Goal: Communication & Community: Answer question/provide support

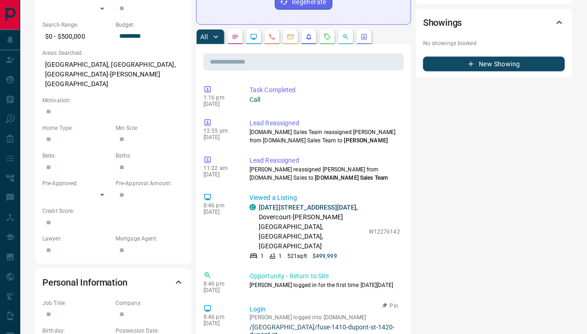
scroll to position [301, 0]
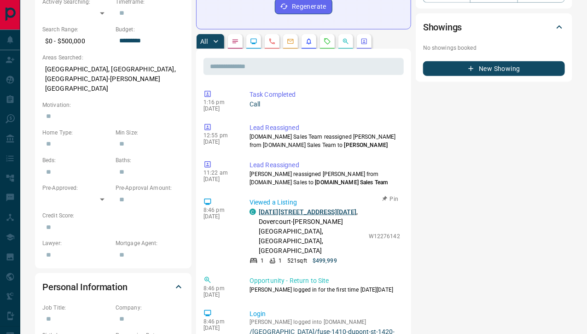
click at [289, 208] on link "[DATE][STREET_ADDRESS][DATE]" at bounding box center [308, 211] width 98 height 7
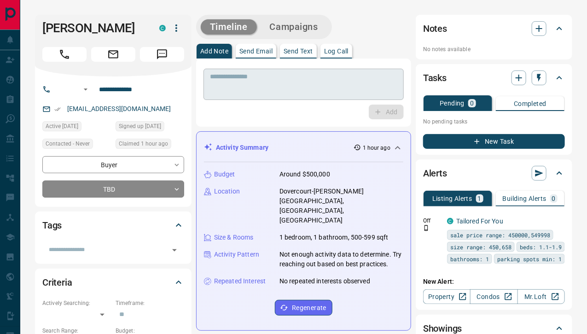
click at [233, 83] on textarea at bounding box center [303, 84] width 187 height 23
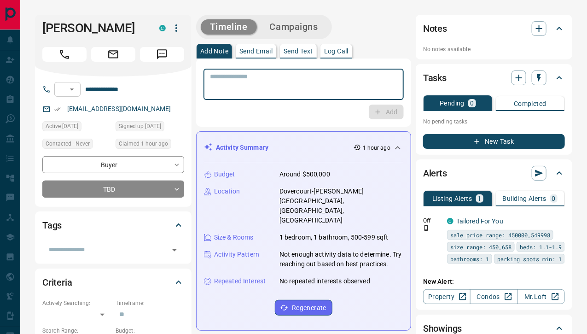
click at [74, 88] on icon "Open" at bounding box center [72, 89] width 4 height 2
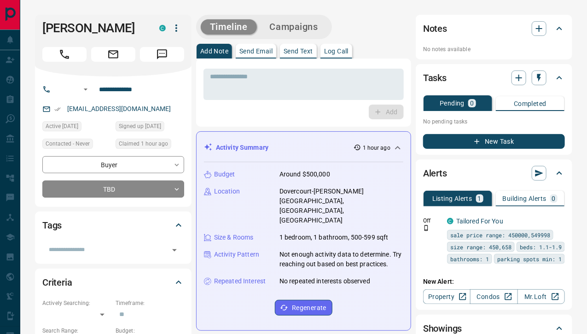
click at [152, 65] on div "[PERSON_NAME]" at bounding box center [113, 46] width 157 height 62
click at [255, 77] on textarea at bounding box center [303, 84] width 187 height 23
click at [479, 40] on div "No notes available" at bounding box center [494, 47] width 142 height 14
click at [491, 25] on div "Notes" at bounding box center [488, 28] width 131 height 15
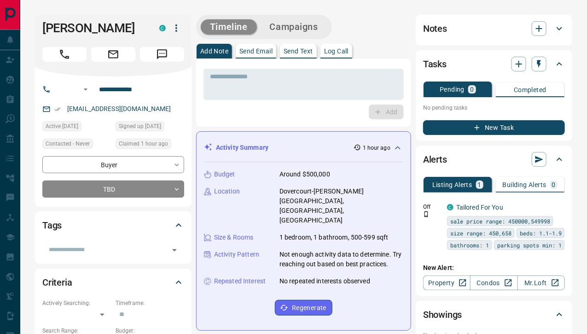
click at [332, 48] on p "Log Call" at bounding box center [336, 51] width 24 height 6
click at [305, 139] on div "Activity Summary 1 hour ago" at bounding box center [303, 147] width 199 height 17
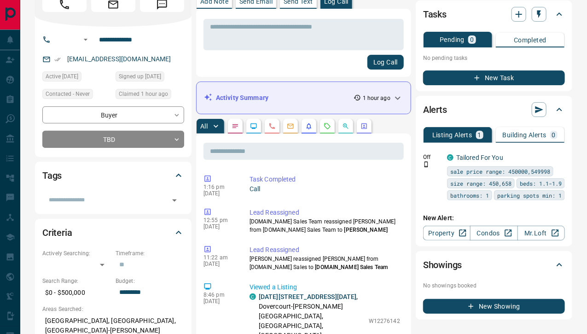
scroll to position [50, 0]
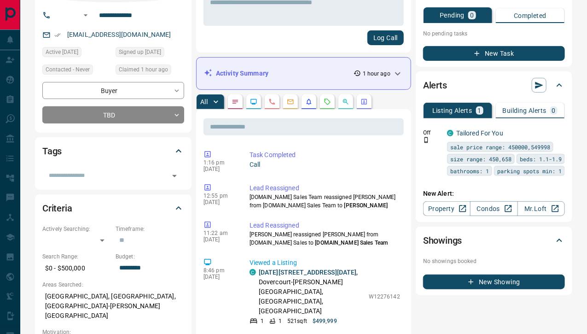
scroll to position [0, 0]
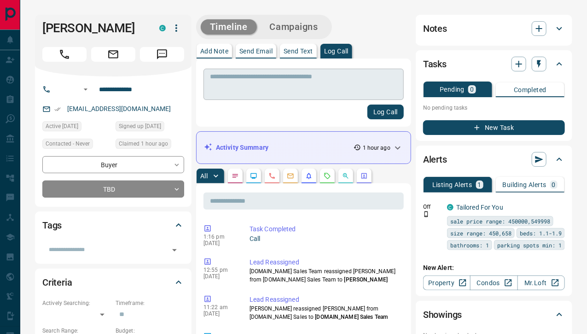
click at [240, 73] on textarea at bounding box center [303, 84] width 187 height 23
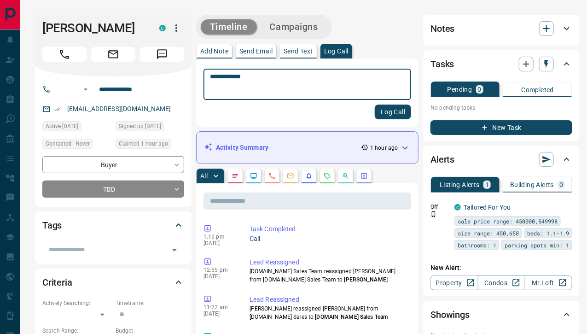
type textarea "**********"
click at [375, 105] on button "Log Call" at bounding box center [393, 112] width 36 height 15
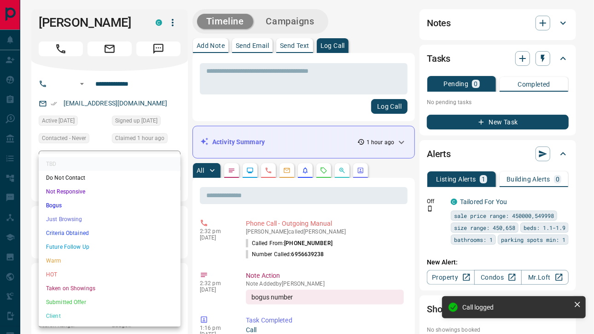
click at [94, 205] on li "Bogus" at bounding box center [110, 206] width 142 height 14
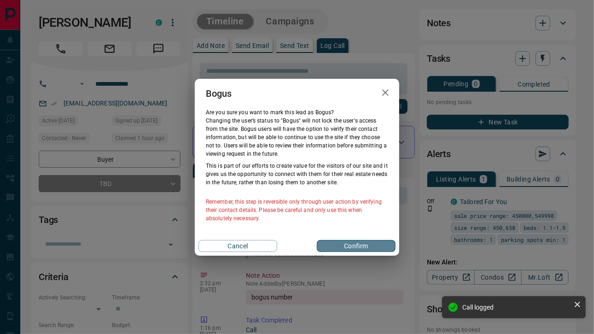
click at [365, 243] on button "Confirm" at bounding box center [356, 246] width 79 height 12
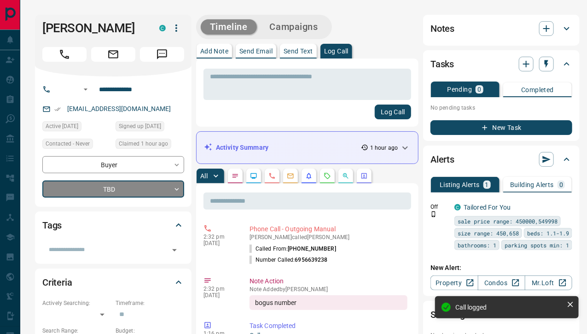
type input "**********"
type input "*"
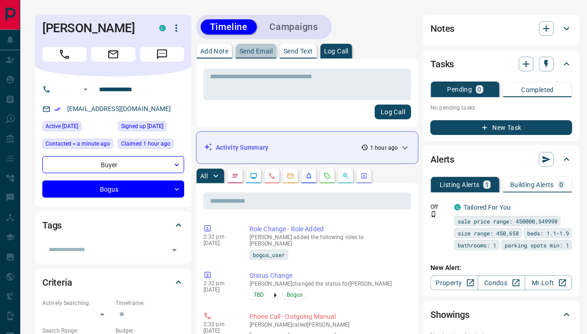
click at [251, 49] on button "Send Email" at bounding box center [256, 51] width 41 height 15
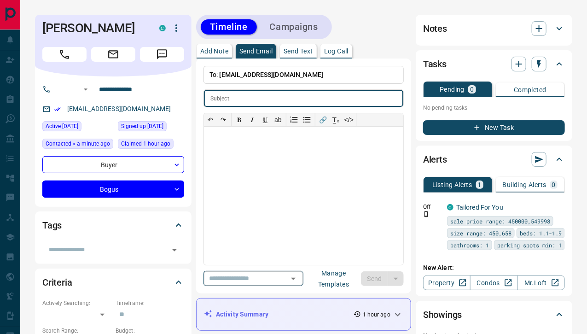
click at [238, 273] on input "text" at bounding box center [240, 279] width 70 height 12
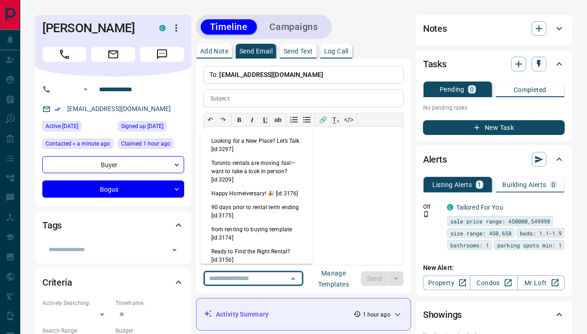
click at [260, 139] on li "Looking for a New Place? Let’s Talk. [id:3297]" at bounding box center [256, 145] width 113 height 22
type input "**********"
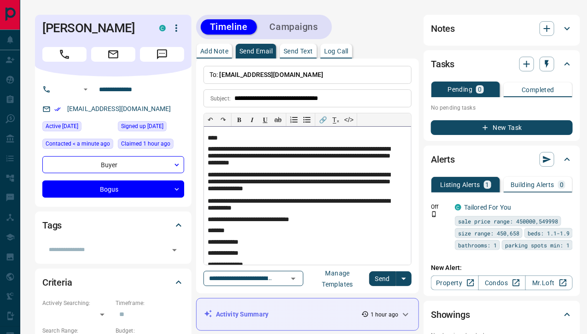
click at [211, 134] on p "****" at bounding box center [304, 137] width 193 height 7
click at [379, 276] on button "Send" at bounding box center [382, 278] width 27 height 15
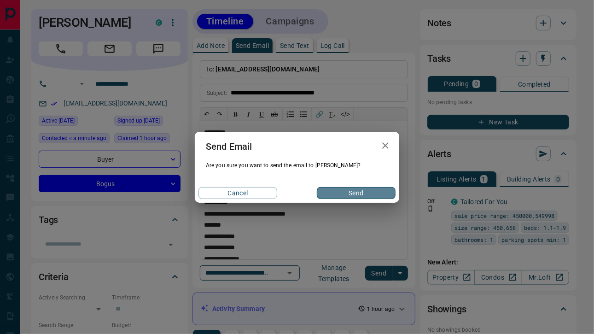
click at [340, 194] on button "Send" at bounding box center [356, 193] width 79 height 12
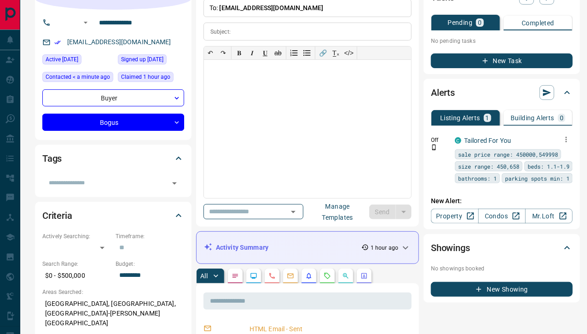
scroll to position [70, 0]
